Goal: Information Seeking & Learning: Stay updated

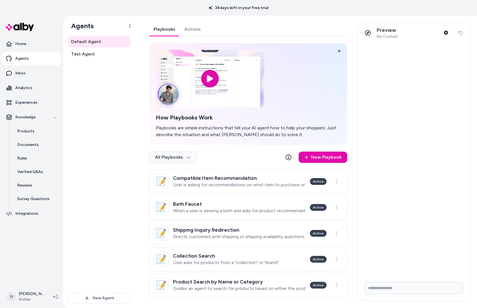
scroll to position [114, 0]
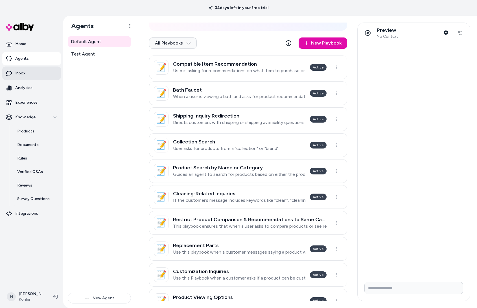
click at [27, 71] on link "Inbox" at bounding box center [31, 74] width 59 height 14
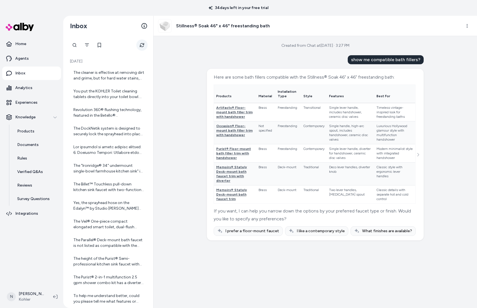
click at [141, 46] on icon "Refresh" at bounding box center [142, 45] width 4 height 4
click at [115, 80] on div "The cleaner is effective at removing dirt and grime, but for hard water stains,…" at bounding box center [108, 75] width 71 height 11
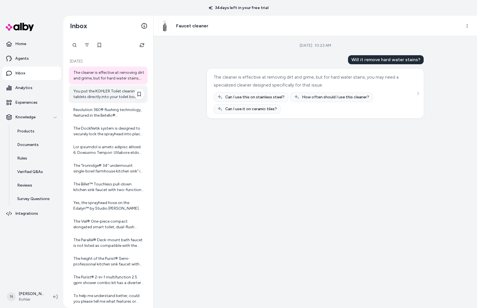
click at [107, 97] on div "You put the KOHLER Toilet cleaning tablets directly into your toilet bowl. Just…" at bounding box center [108, 94] width 71 height 11
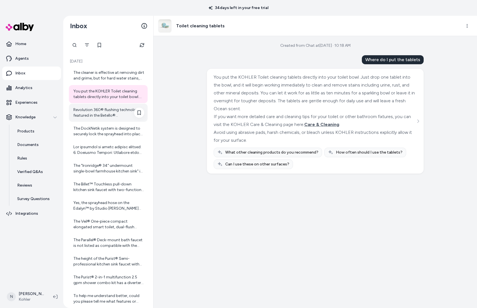
click at [104, 118] on div "Revolution 360® flushing technology, featured in the Betello® ContinuousClean X…" at bounding box center [108, 112] width 71 height 11
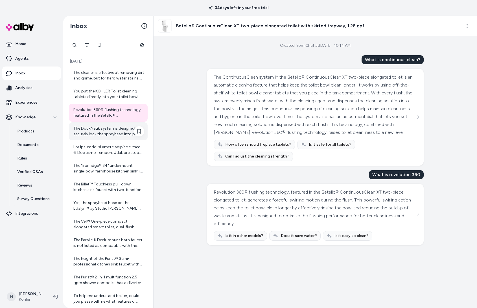
click at [105, 130] on div "The DockNetik system is designed to securely lock the sprayhead into place when…" at bounding box center [108, 131] width 71 height 11
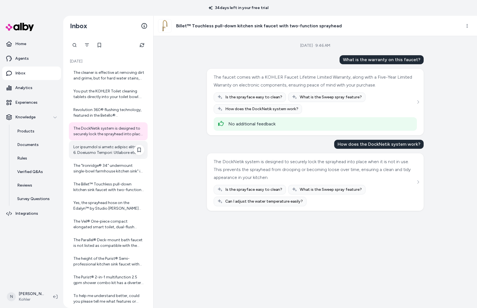
click at [103, 148] on div at bounding box center [108, 149] width 71 height 11
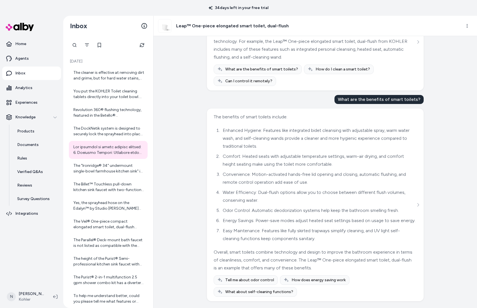
scroll to position [258, 0]
click at [82, 168] on div "The "Ironridge® 34" undermount single-bowl farmhouse kitchen sink" is available…" at bounding box center [108, 168] width 71 height 11
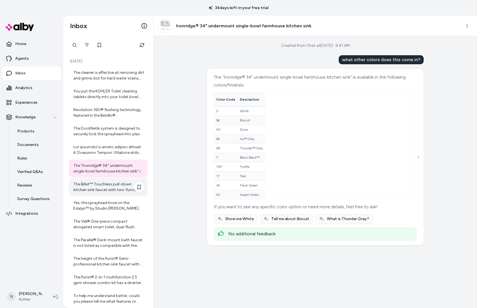
click at [94, 196] on div "The Billet™ Touchless pull-down kitchen sink faucet with two-function sprayhead…" at bounding box center [108, 187] width 79 height 18
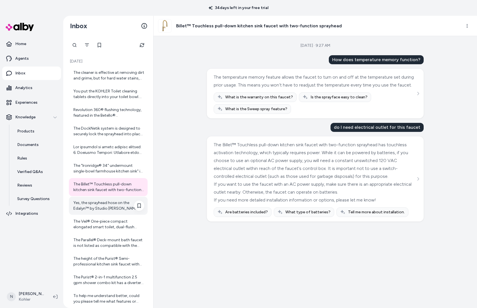
click at [80, 208] on div "Yes, the sprayhead hose on the Edalyn™ by Studio [PERSON_NAME] Semi-professiona…" at bounding box center [108, 205] width 71 height 11
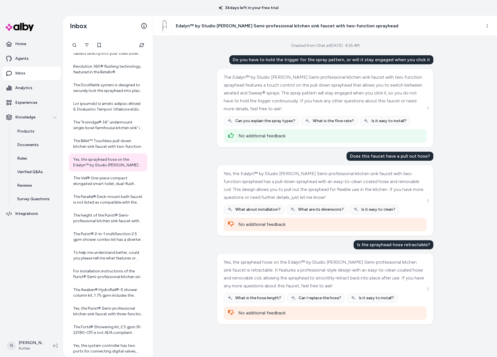
scroll to position [1, 0]
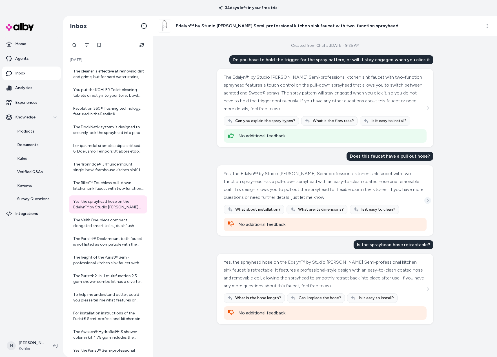
click at [424, 202] on div "Yes, the Edalyn™ by Studio [PERSON_NAME] Semi-professional kitchen sink faucet …" at bounding box center [325, 192] width 203 height 45
click at [425, 288] on button "See more" at bounding box center [428, 289] width 7 height 7
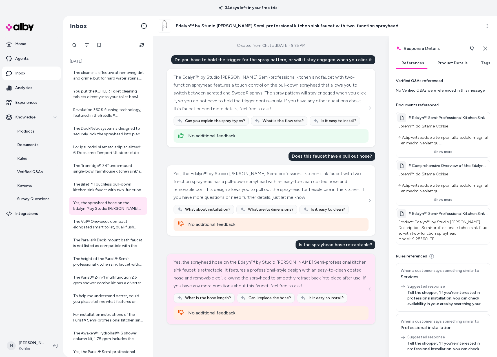
scroll to position [0, 0]
click at [134, 185] on div at bounding box center [139, 191] width 10 height 18
click at [107, 185] on div "The Billet™ Touchless pull-down kitchen sink faucet with two-function sprayhead…" at bounding box center [108, 187] width 71 height 11
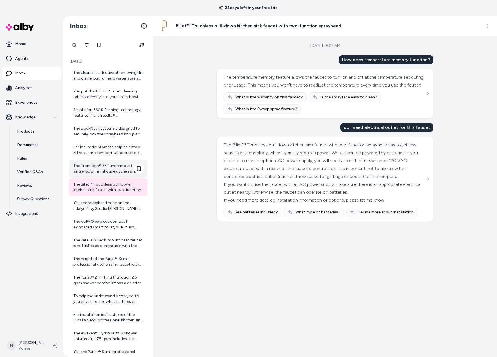
click at [102, 166] on div "The "Ironridge® 34" undermount single-bowl farmhouse kitchen sink" is available…" at bounding box center [108, 168] width 71 height 11
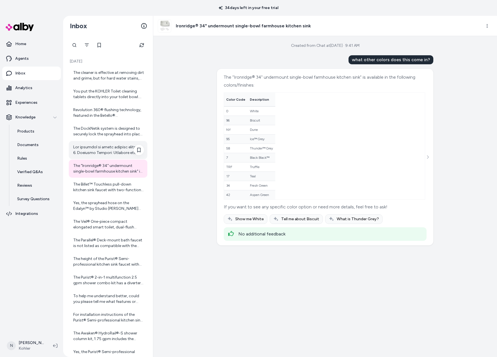
click at [105, 149] on div at bounding box center [108, 149] width 71 height 11
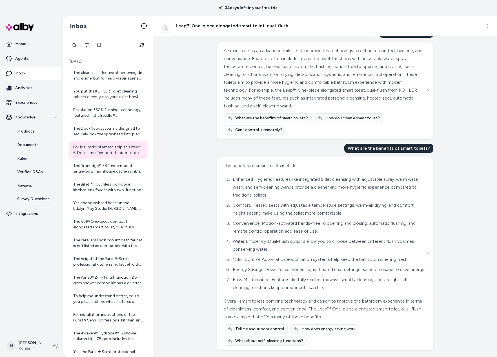
scroll to position [209, 0]
click at [100, 136] on div "The DockNetik system is designed to securely lock the sprayhead into place when…" at bounding box center [108, 131] width 71 height 11
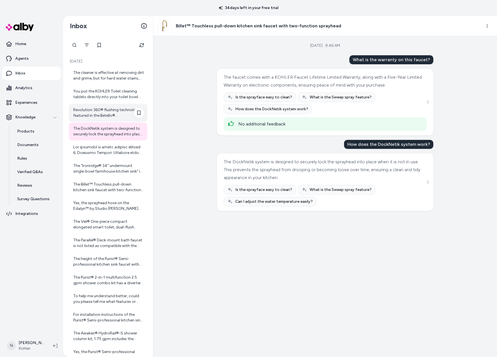
click at [113, 111] on div "Revolution 360® flushing technology, featured in the Betello® ContinuousClean X…" at bounding box center [108, 112] width 71 height 11
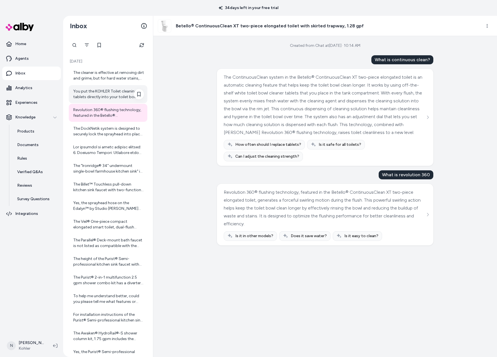
click at [104, 94] on div "You put the KOHLER Toilet cleaning tablets directly into your toilet bowl. Just…" at bounding box center [108, 94] width 71 height 11
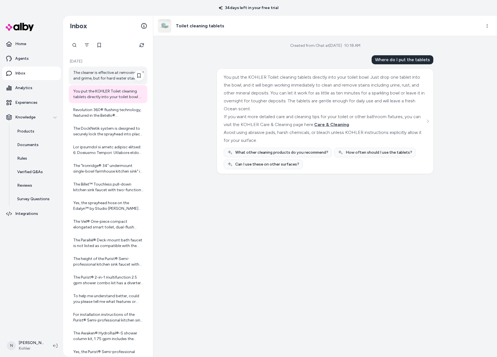
click at [100, 72] on div "The cleaner is effective at removing dirt and grime, but for hard water stains,…" at bounding box center [108, 75] width 71 height 11
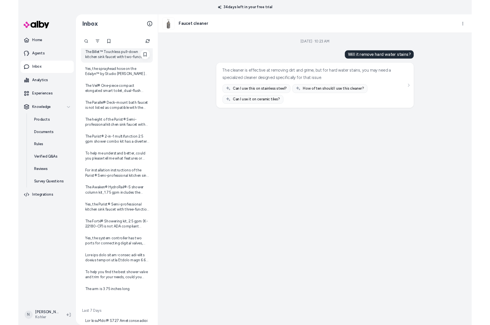
scroll to position [171, 0]
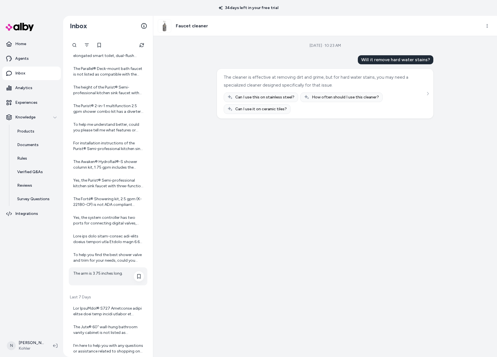
click at [107, 270] on div "The arm is 3.75 inches long." at bounding box center [108, 276] width 79 height 18
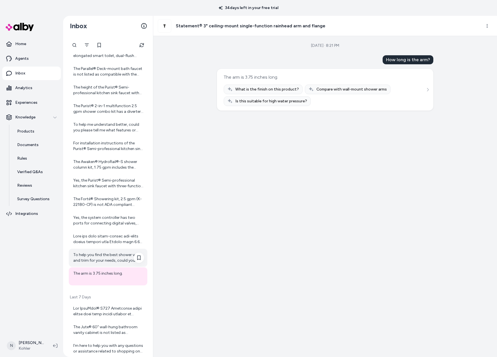
click at [107, 259] on div "To help you find the best shower valve and trim for your needs, could you pleas…" at bounding box center [108, 257] width 71 height 11
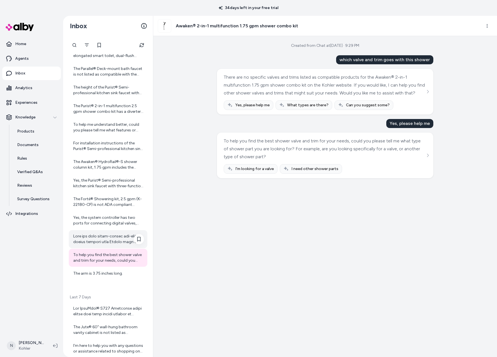
click at [110, 242] on div at bounding box center [108, 239] width 71 height 11
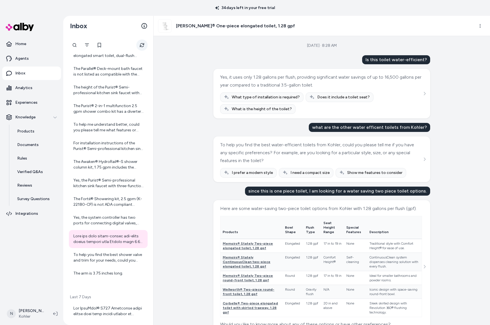
click at [139, 46] on button "Refresh" at bounding box center [141, 44] width 11 height 11
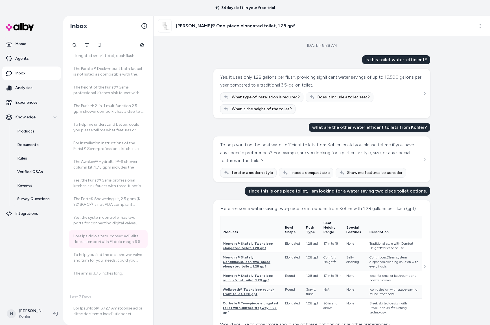
scroll to position [27, 0]
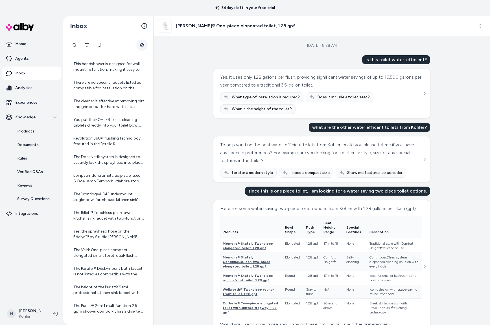
click at [141, 45] on icon "Refresh" at bounding box center [142, 45] width 4 height 4
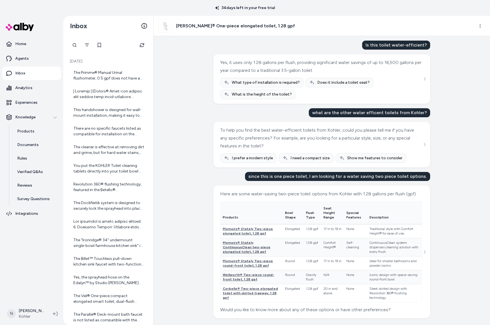
scroll to position [23, 0]
click at [124, 80] on div "The Primme® Manual Urinal flushometer, 0.5 gpf does not have any specific compa…" at bounding box center [108, 75] width 71 height 11
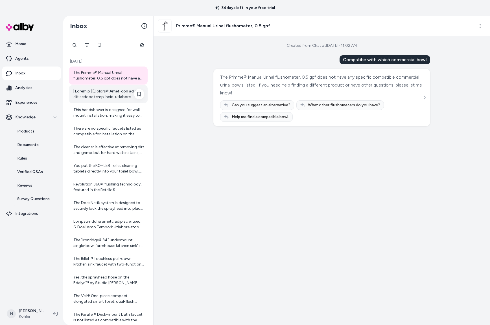
click at [124, 93] on div at bounding box center [108, 94] width 71 height 11
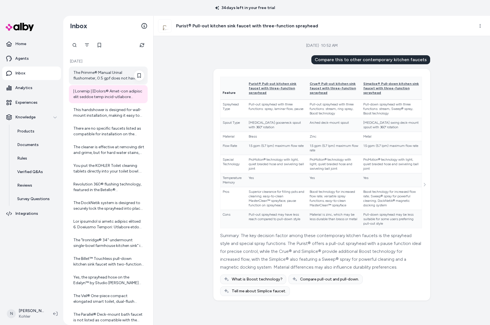
click at [106, 75] on div "The Primme® Manual Urinal flushometer, 0.5 gpf does not have any specific compa…" at bounding box center [108, 75] width 71 height 11
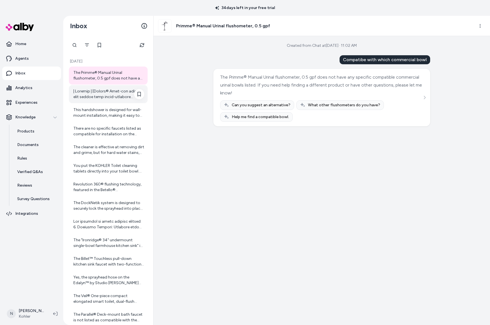
click at [107, 96] on div at bounding box center [108, 94] width 71 height 11
